Goal: Task Accomplishment & Management: Manage account settings

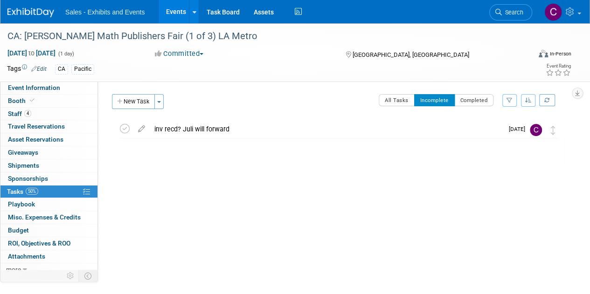
drag, startPoint x: 0, startPoint y: 0, endPoint x: 179, endPoint y: 15, distance: 179.4
click at [179, 15] on link "Events" at bounding box center [176, 11] width 34 height 23
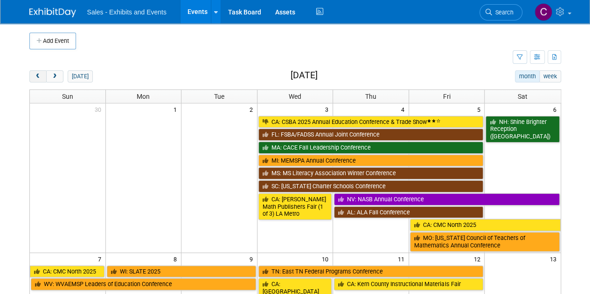
click at [37, 77] on span "prev" at bounding box center [38, 77] width 7 height 6
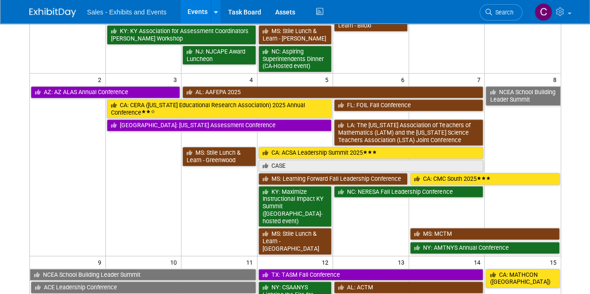
scroll to position [187, 0]
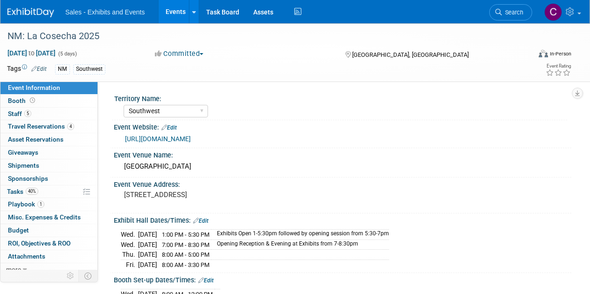
select select "Southwest"
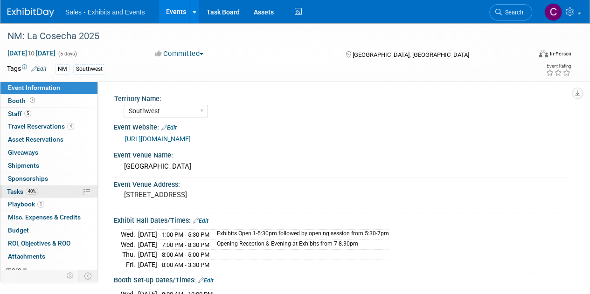
click at [14, 190] on span "Tasks 40%" at bounding box center [22, 191] width 31 height 7
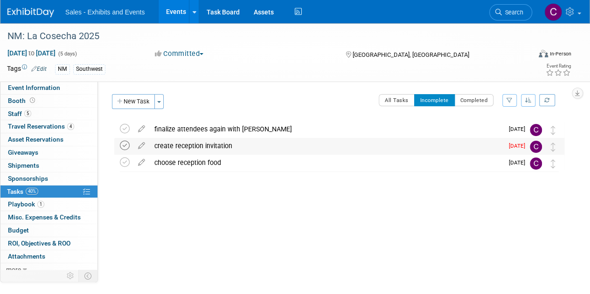
click at [125, 145] on icon at bounding box center [125, 146] width 10 height 10
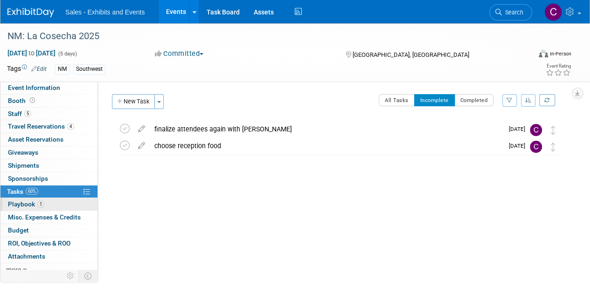
click at [27, 205] on span "Playbook 1" at bounding box center [26, 204] width 36 height 7
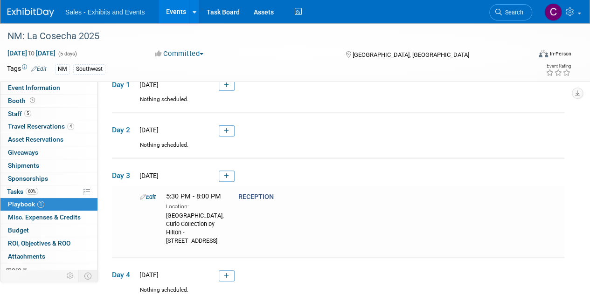
scroll to position [97, 0]
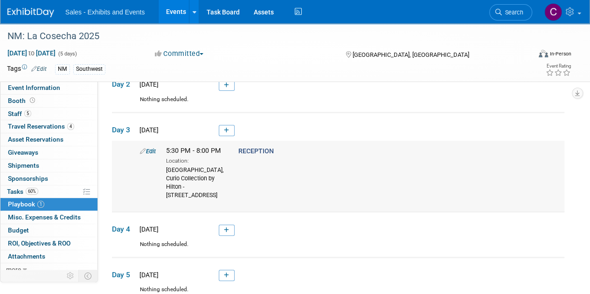
click at [149, 149] on link "Edit" at bounding box center [148, 151] width 16 height 7
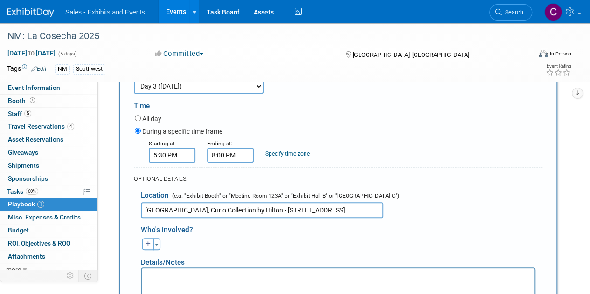
scroll to position [274, 0]
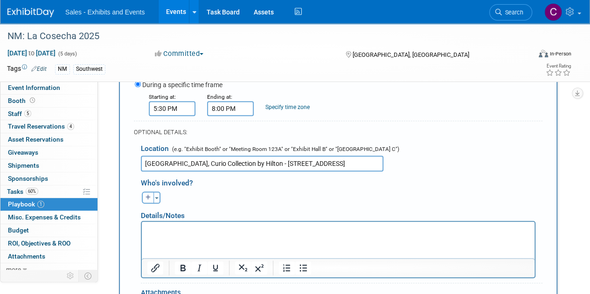
click at [301, 160] on input "Hotel Andaluz Albuquerque, Curio Collection by Hilton - 125 2nd St NW, Albuquer…" at bounding box center [262, 164] width 243 height 16
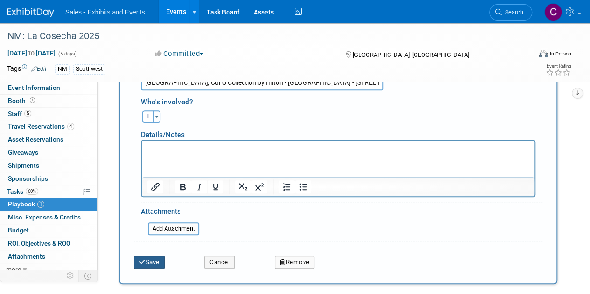
type input "Hotel Andaluz Albuquerque, Curio Collection by Hilton - Casablanca Room - 125 2…"
click at [162, 261] on button "Save" at bounding box center [149, 262] width 31 height 13
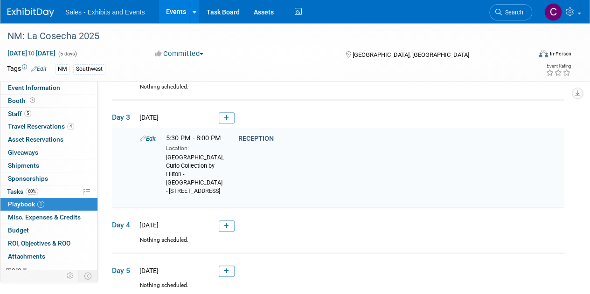
scroll to position [119, 0]
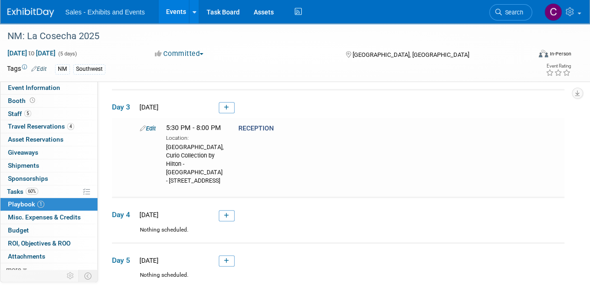
click at [169, 13] on link "Events" at bounding box center [176, 11] width 34 height 23
